Goal: Transaction & Acquisition: Purchase product/service

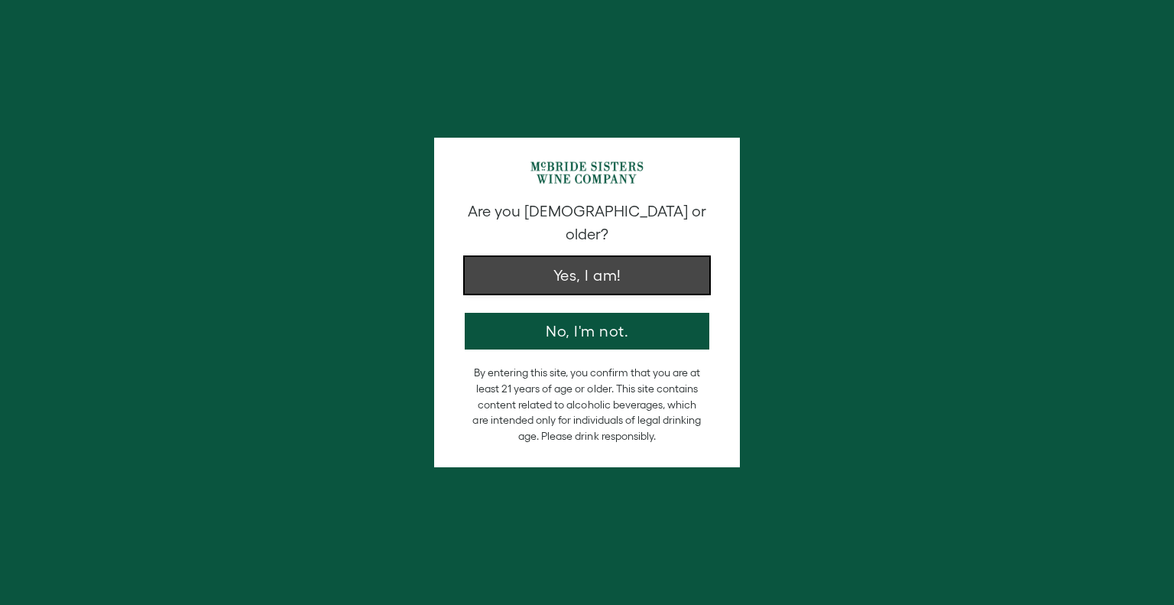
click at [605, 267] on button "Yes, I am!" at bounding box center [587, 275] width 245 height 37
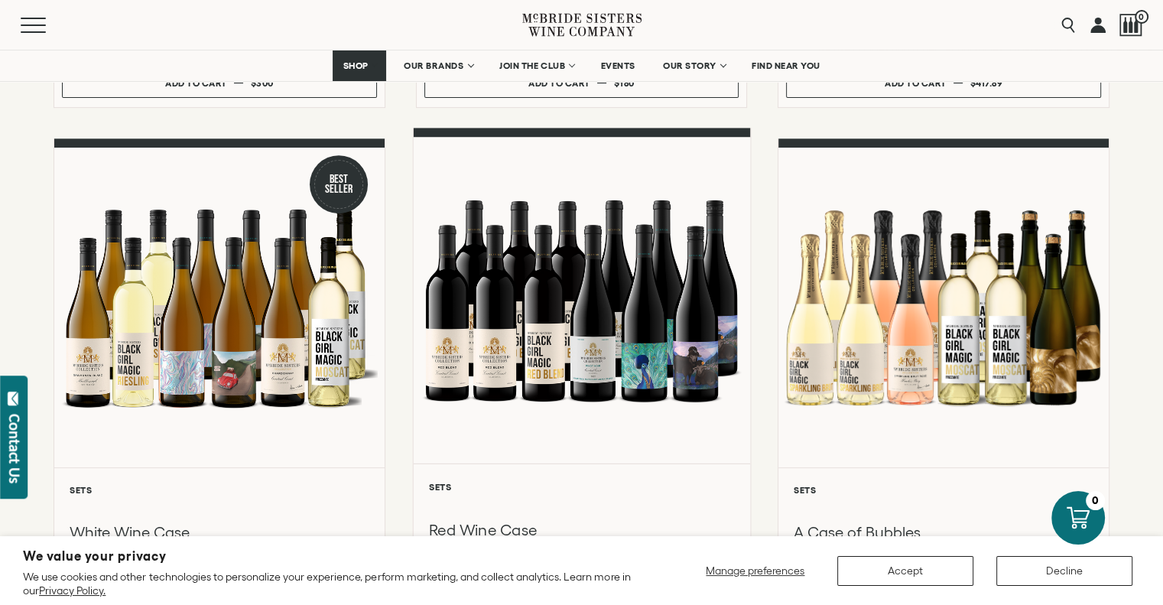
scroll to position [612, 0]
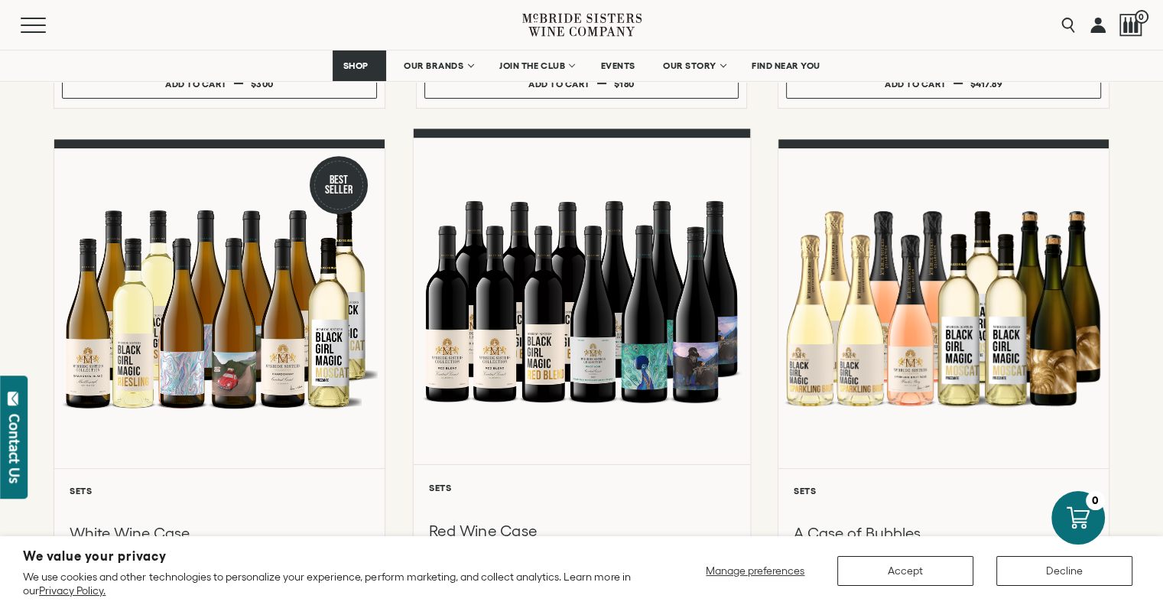
click at [539, 333] on div at bounding box center [581, 301] width 336 height 326
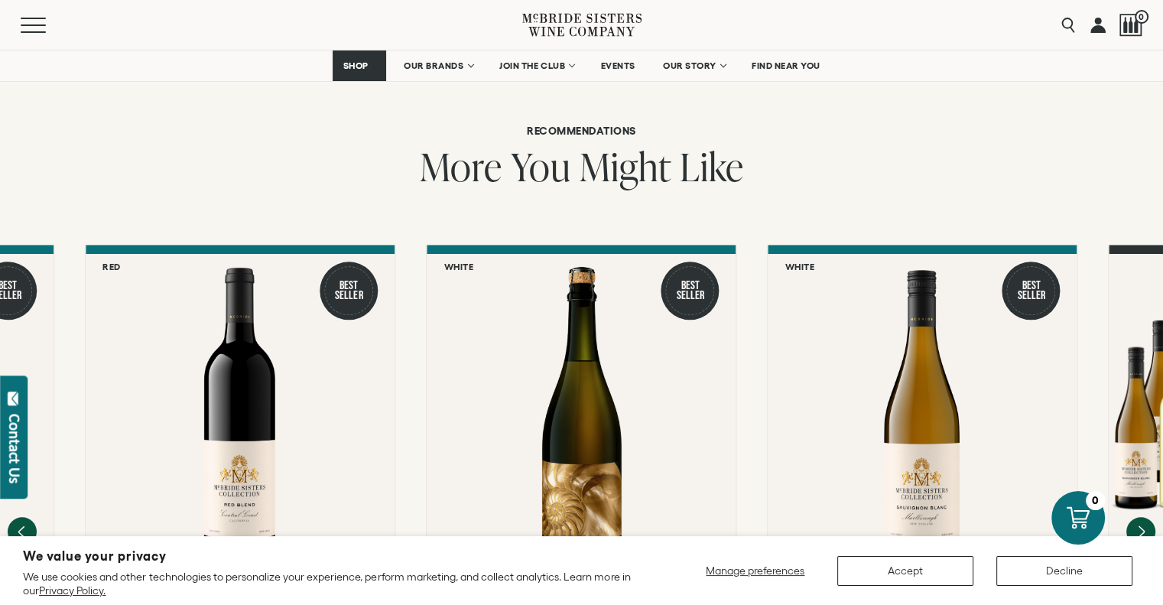
scroll to position [1300, 0]
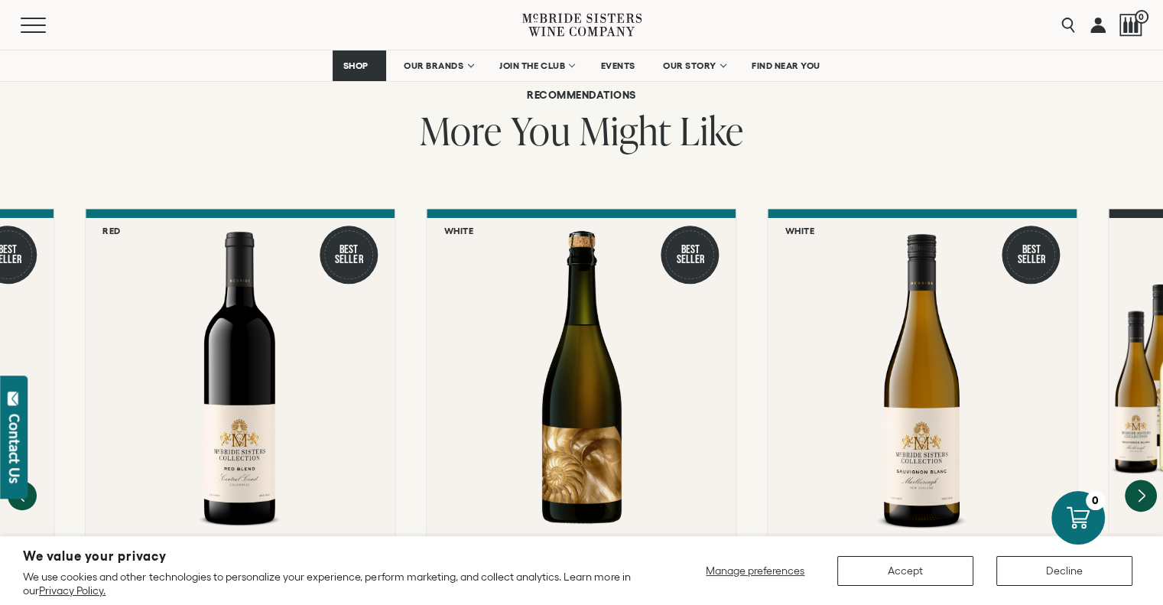
click at [1144, 489] on icon "Next" at bounding box center [1141, 495] width 6 height 12
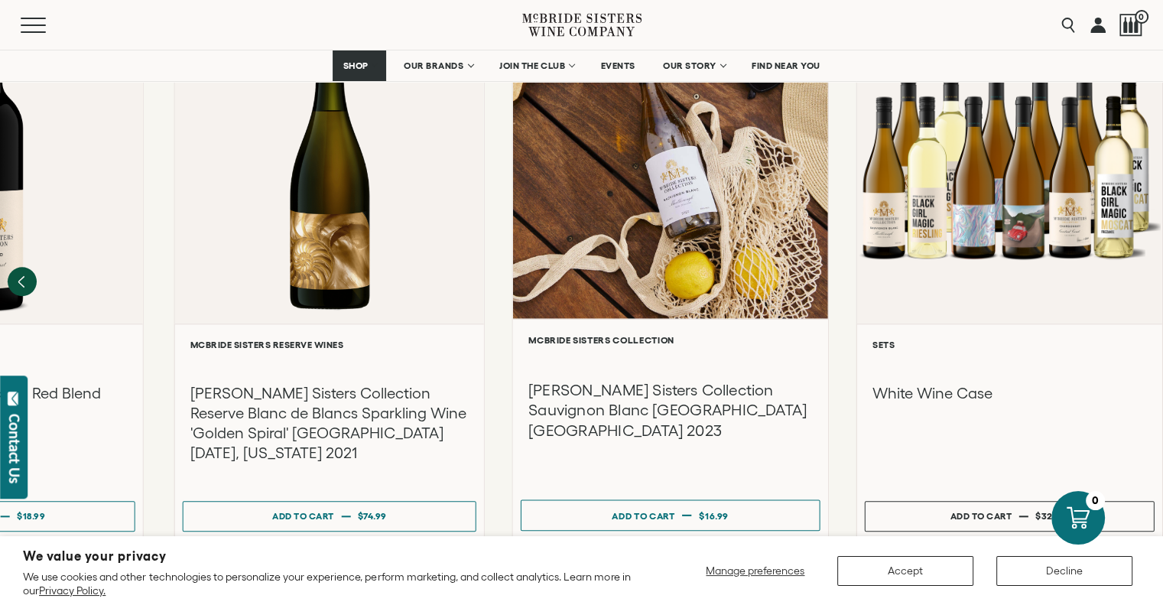
scroll to position [1529, 0]
